Goal: Task Accomplishment & Management: Manage account settings

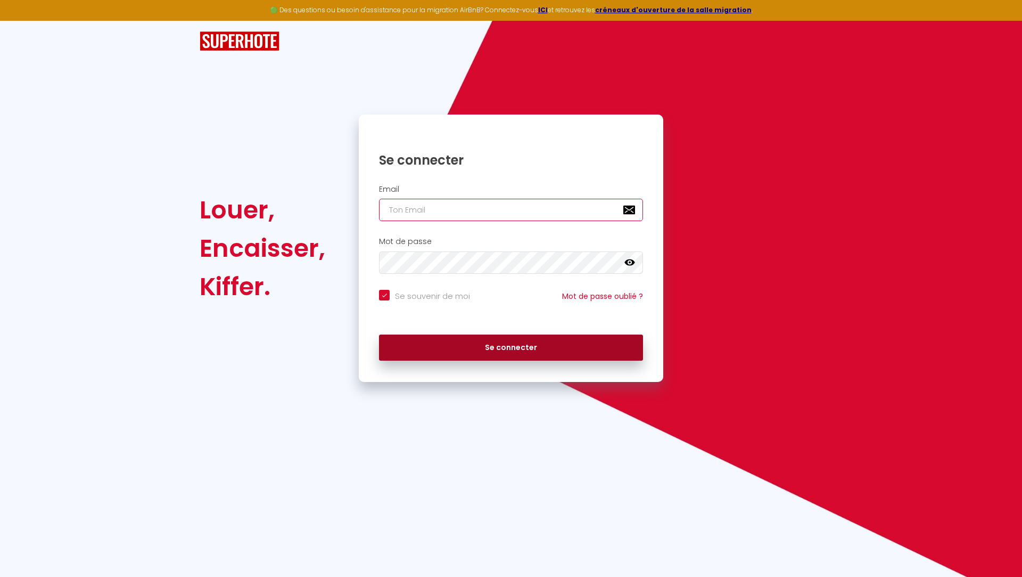
type input "[EMAIL_ADDRESS][DOMAIN_NAME]"
click at [517, 345] on button "Se connecter" at bounding box center [511, 347] width 264 height 27
checkbox input "true"
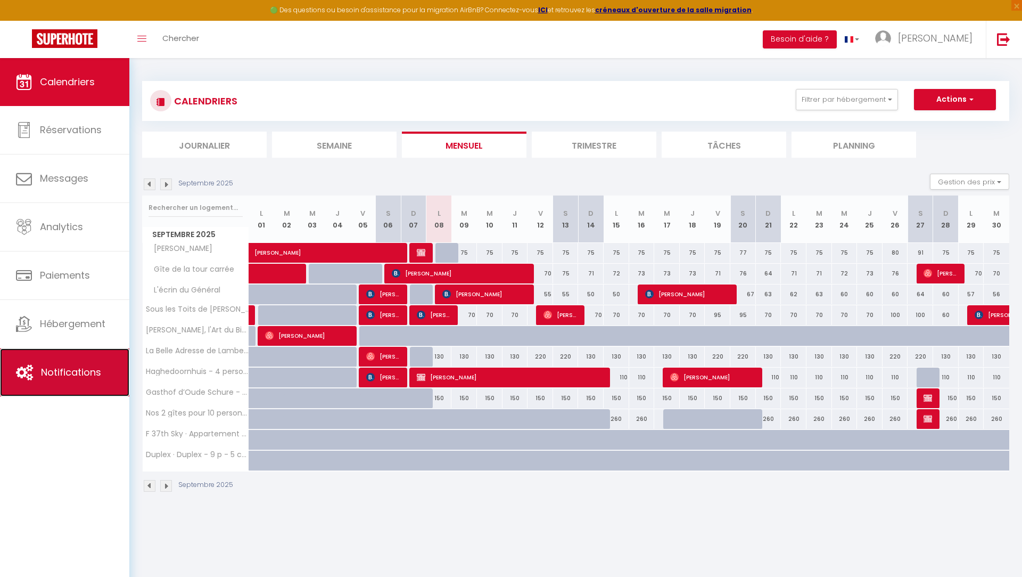
click at [70, 382] on link "Notifications" at bounding box center [64, 372] width 129 height 48
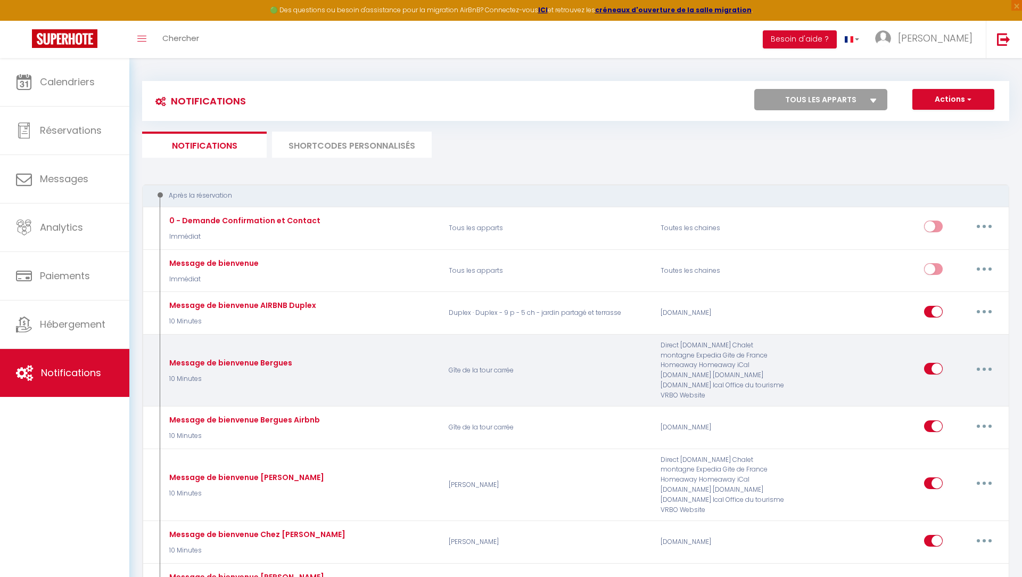
select select
checkbox input "false"
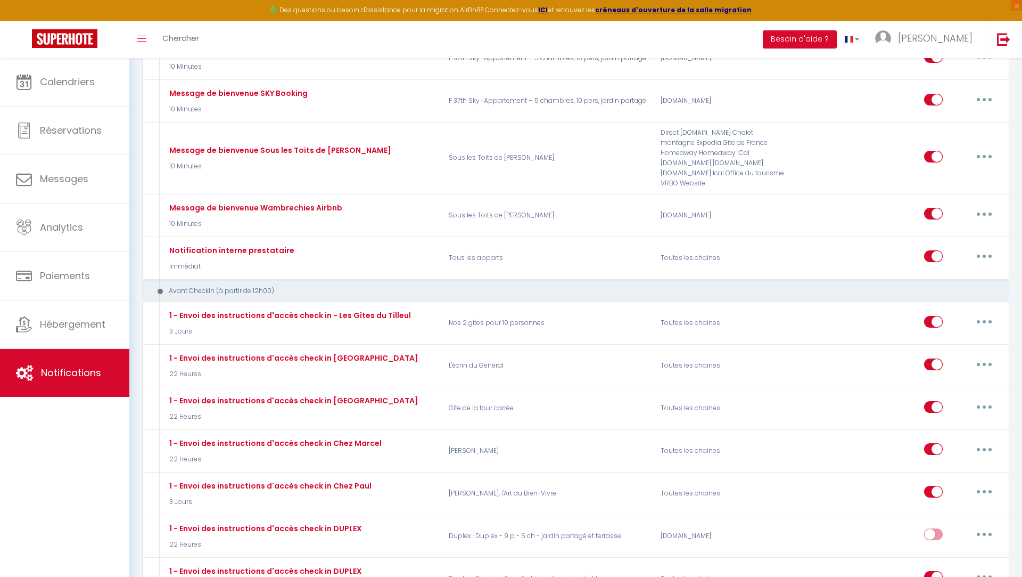
scroll to position [857, 0]
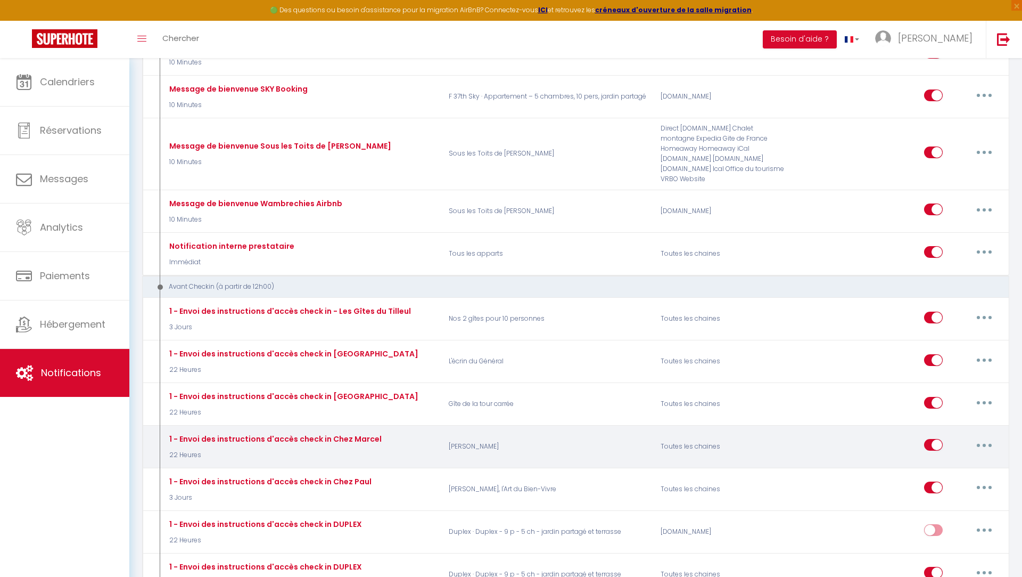
click at [985, 443] on icon "button" at bounding box center [984, 444] width 3 height 3
click at [936, 460] on link "Editer" at bounding box center [956, 469] width 79 height 18
type input "1 - Envoi des instructions d'accès check in Chez Marcel"
select select "22 Heures"
select select "if_booking_is_paid"
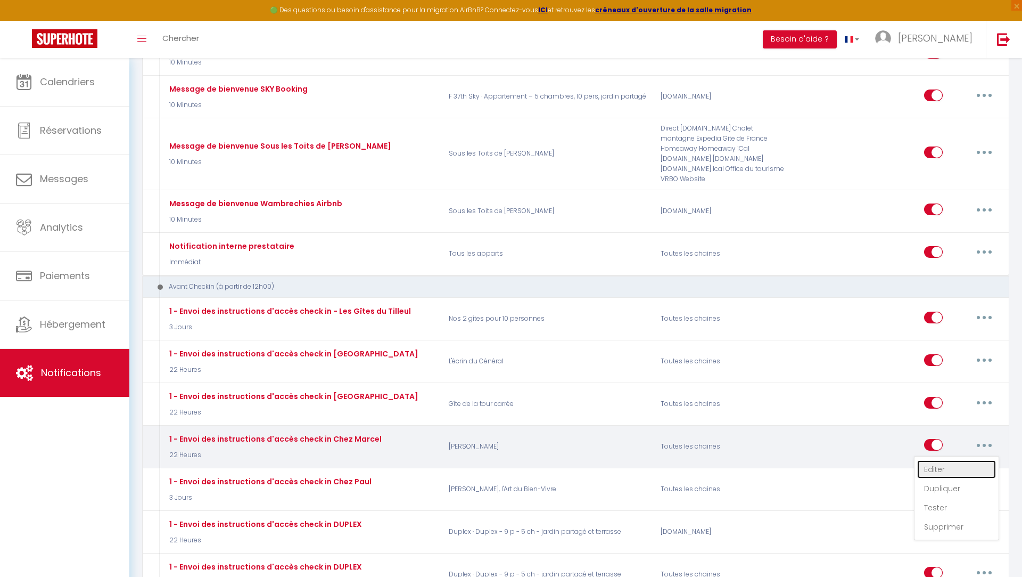
checkbox input "true"
checkbox input "false"
radio input "true"
type input "Confirmation de votre réservation - [BOOKING:ID] - [GUEST:FIRST_NAME] [GUEST:LA…"
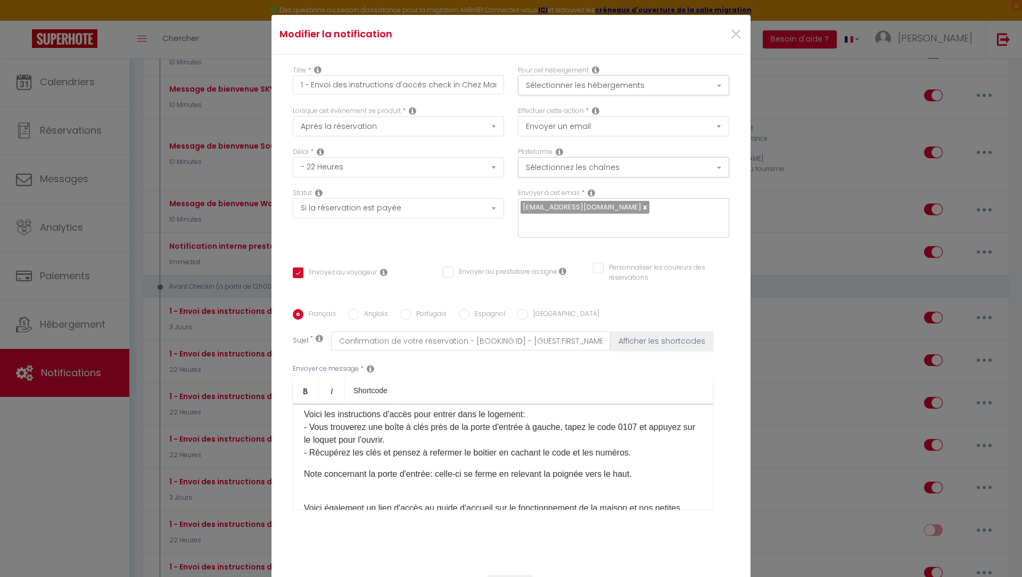
scroll to position [94, 0]
click at [639, 416] on p "Voici les instructions d'accès pour entrer dans le logement: - Vous trouverez u…" at bounding box center [503, 431] width 398 height 51
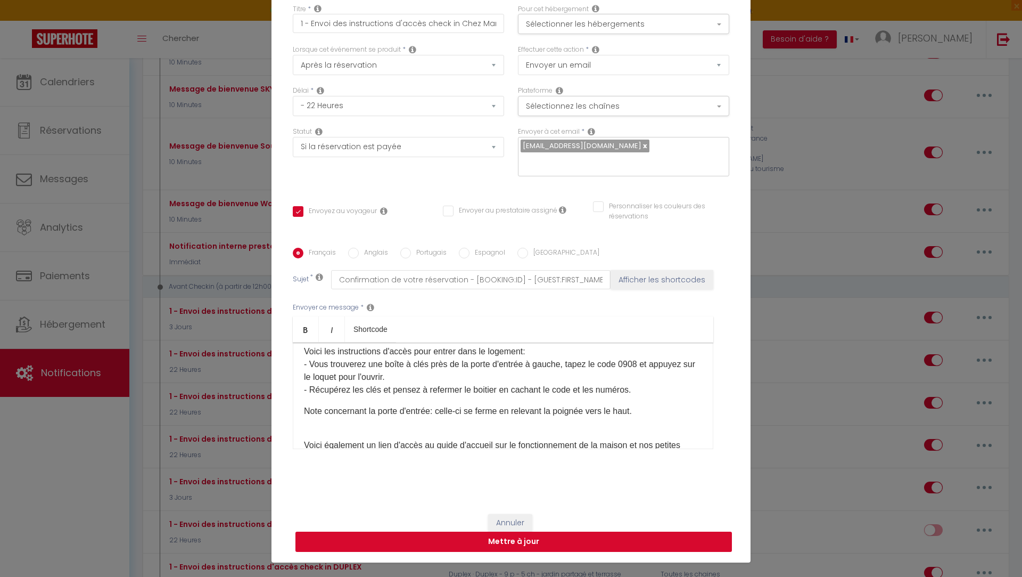
click at [488, 536] on button "Mettre à jour" at bounding box center [513, 541] width 437 height 20
checkbox input "true"
checkbox input "false"
